Goal: Task Accomplishment & Management: Use online tool/utility

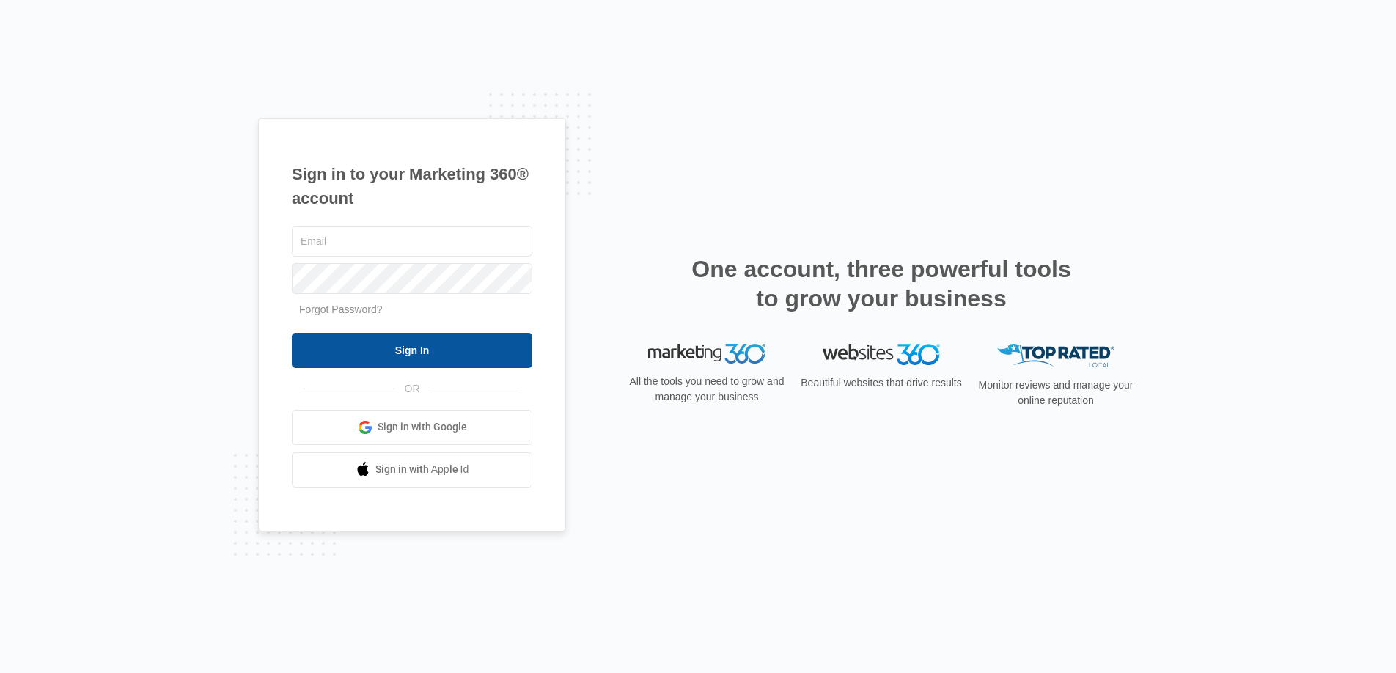
type input "[DOMAIN_NAME][EMAIL_ADDRESS][DOMAIN_NAME]"
click at [432, 354] on input "Sign In" at bounding box center [412, 350] width 240 height 35
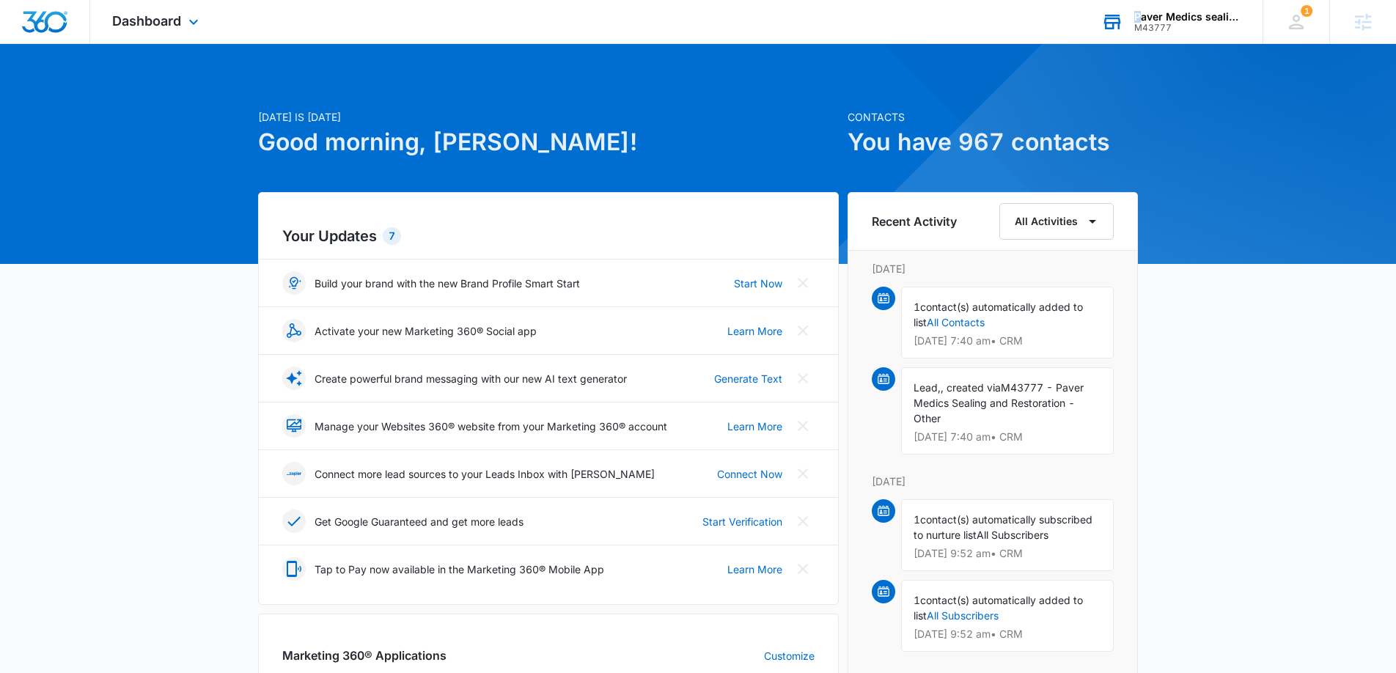
click at [1143, 13] on div "Paver Medics sealing and restoration" at bounding box center [1187, 17] width 107 height 12
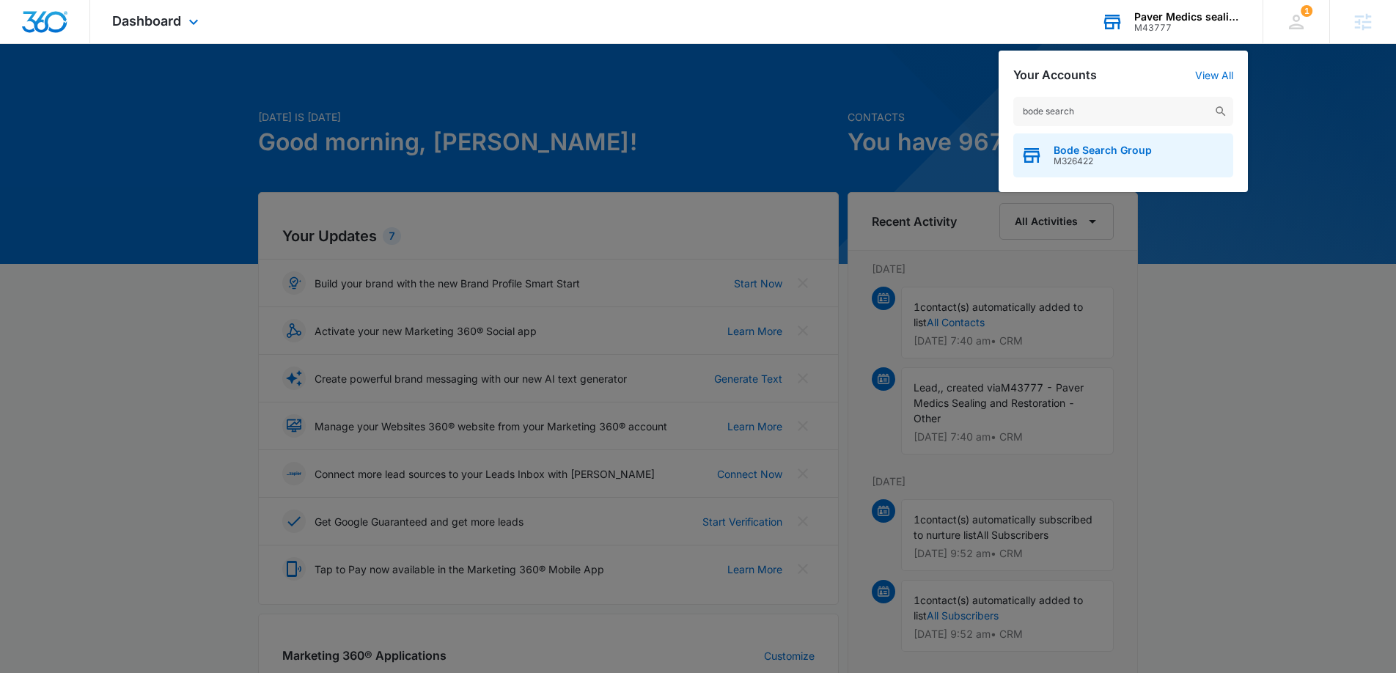
type input "bode search"
click at [1115, 154] on span "Bode Search Group" at bounding box center [1102, 150] width 98 height 12
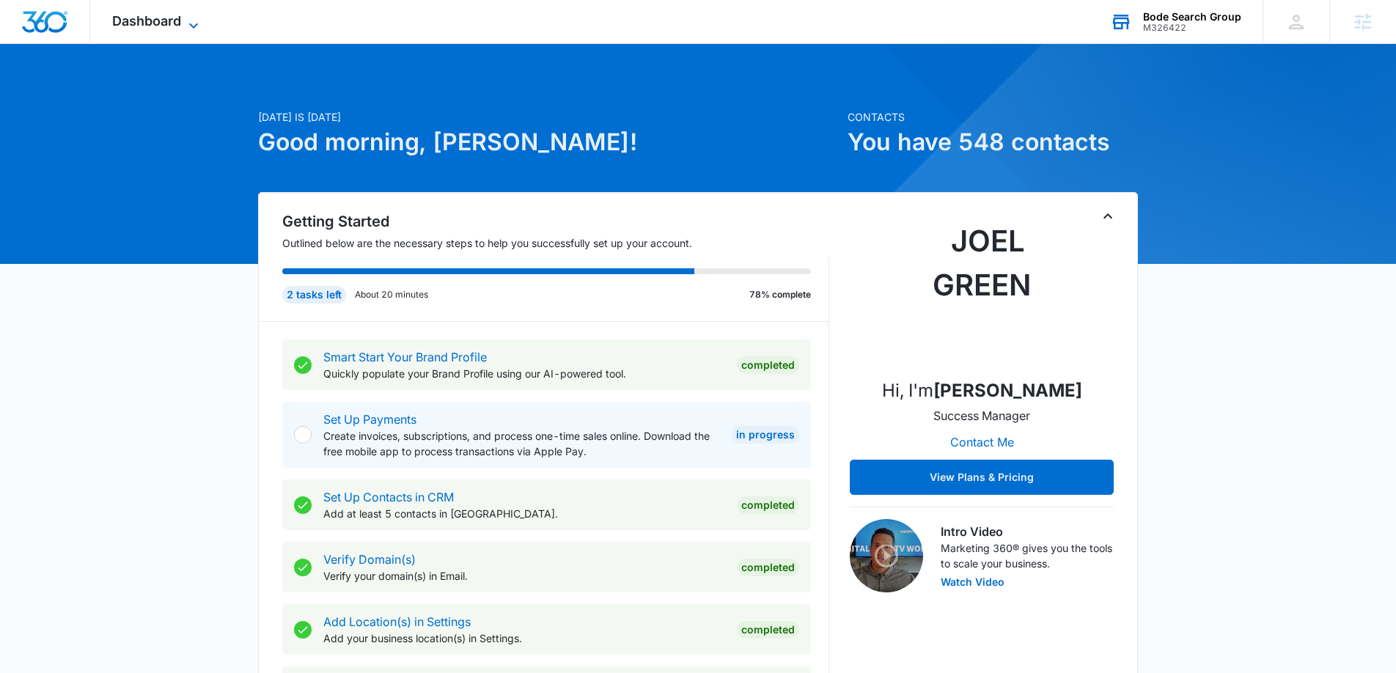
click at [128, 20] on span "Dashboard" at bounding box center [146, 20] width 69 height 15
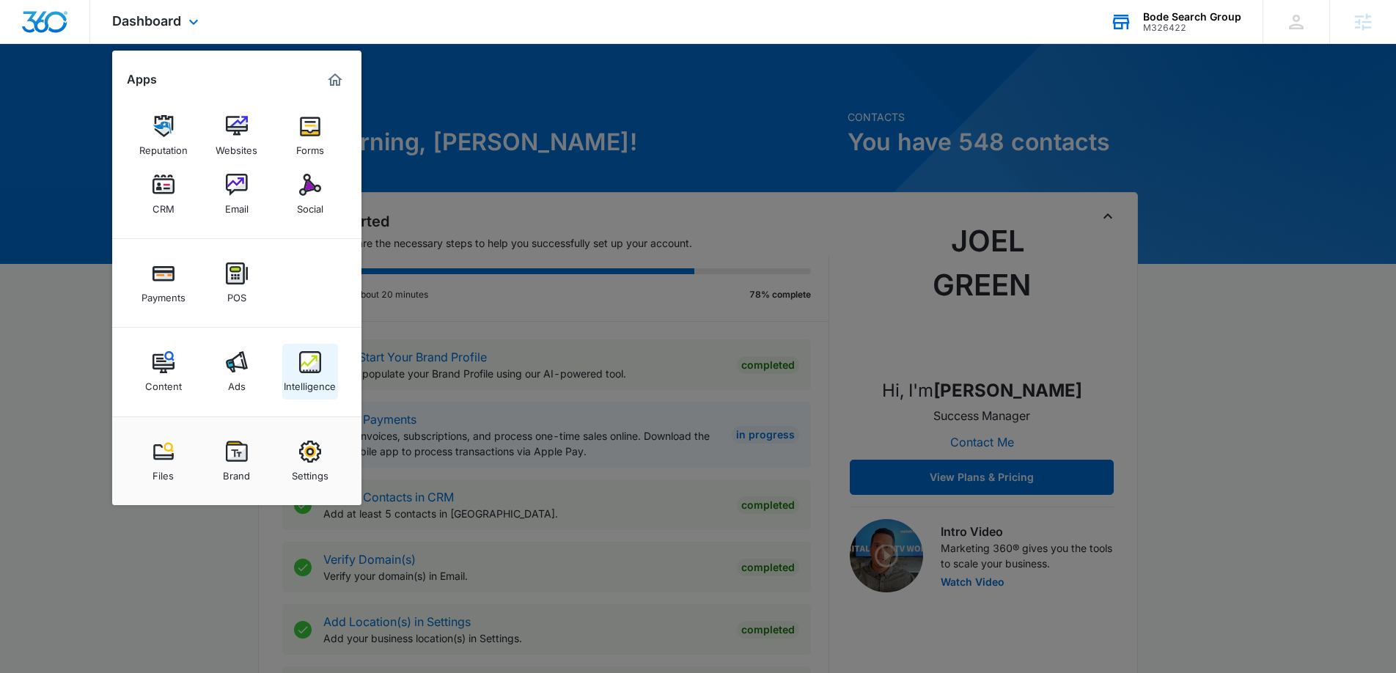
click at [290, 361] on link "Intelligence" at bounding box center [310, 372] width 56 height 56
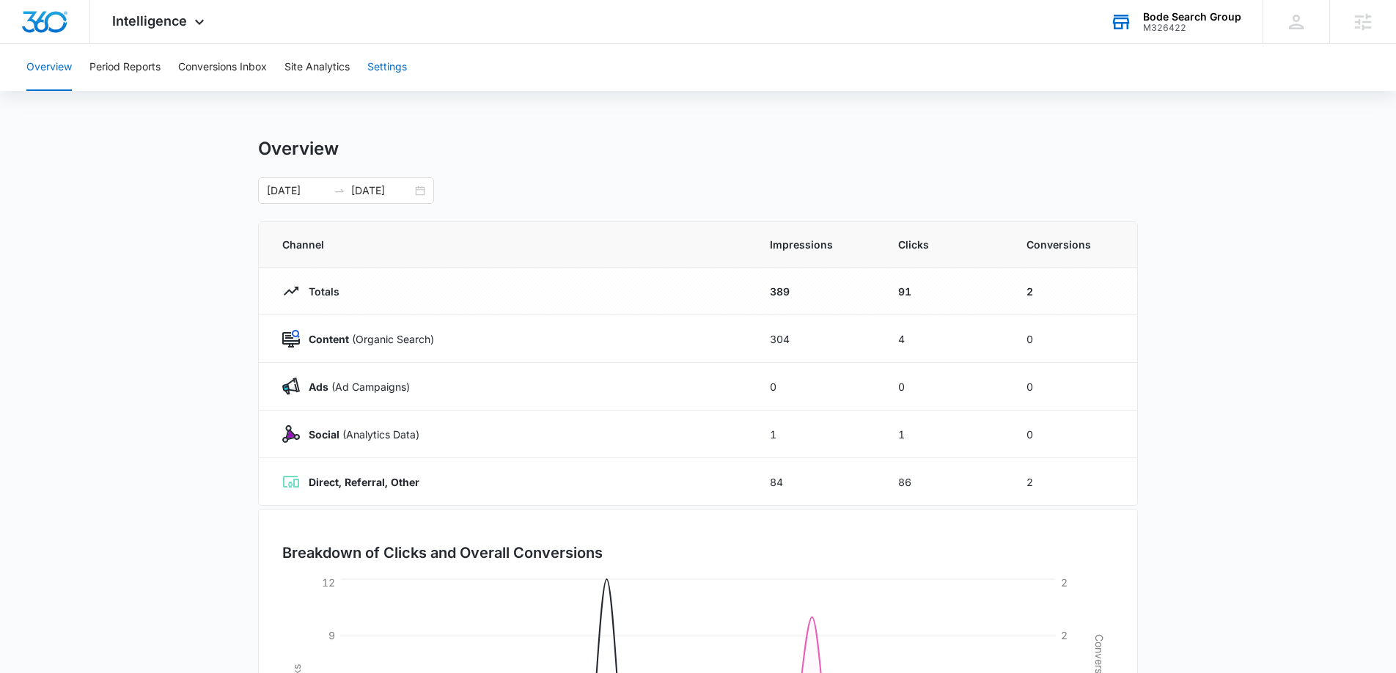
click at [394, 62] on button "Settings" at bounding box center [387, 67] width 40 height 47
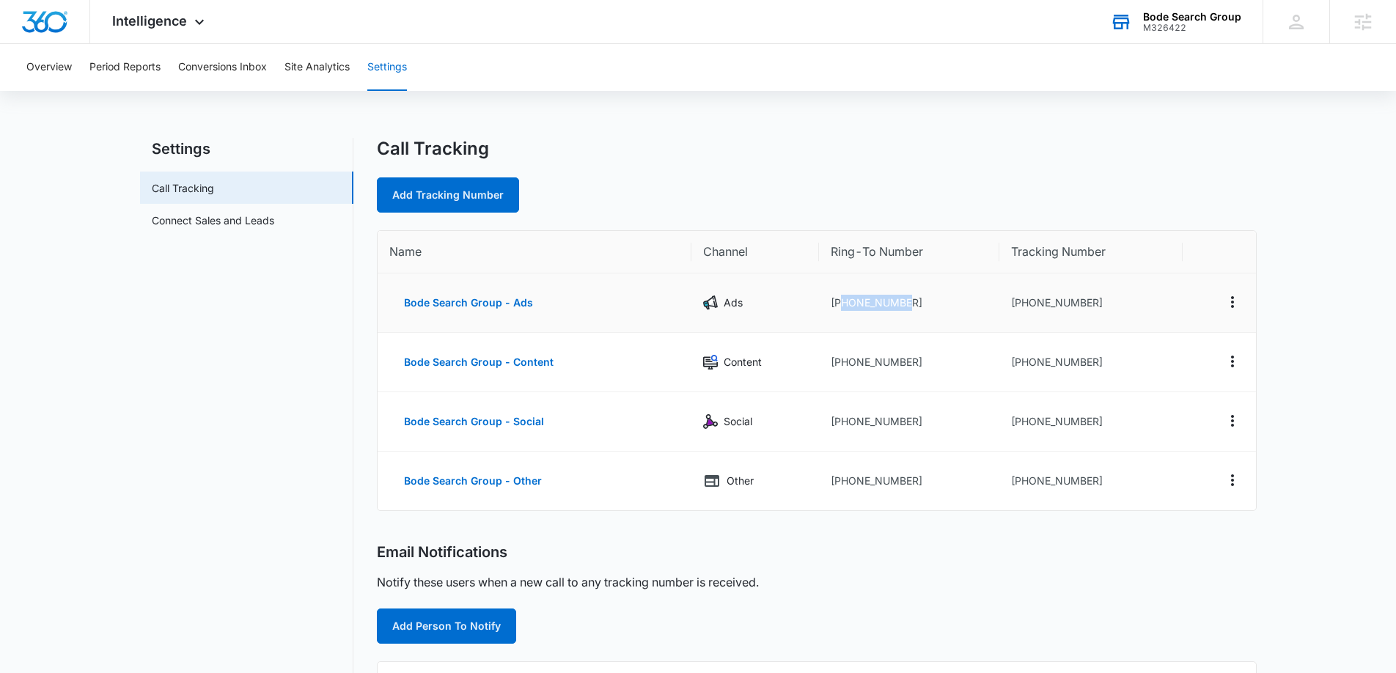
drag, startPoint x: 909, startPoint y: 298, endPoint x: 847, endPoint y: 301, distance: 62.4
click at [841, 303] on td "[PHONE_NUMBER]" at bounding box center [909, 302] width 180 height 59
copy td "3033493778"
